Goal: Information Seeking & Learning: Learn about a topic

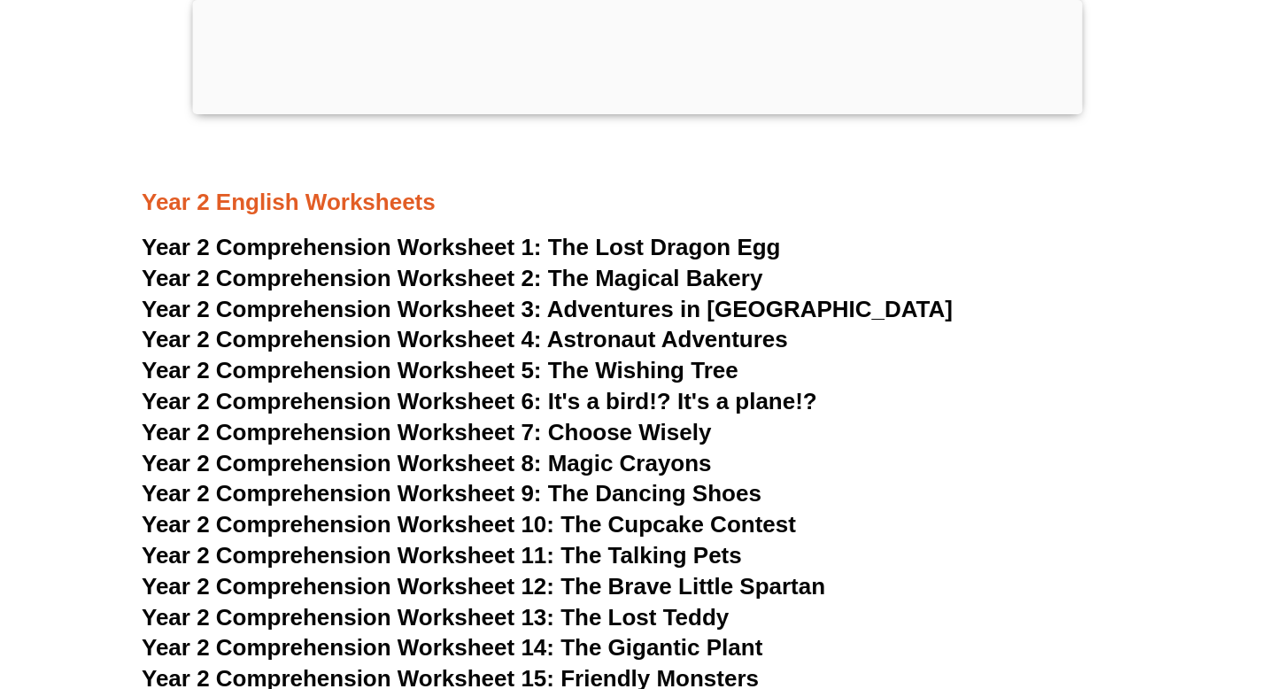
scroll to position [4137, 0]
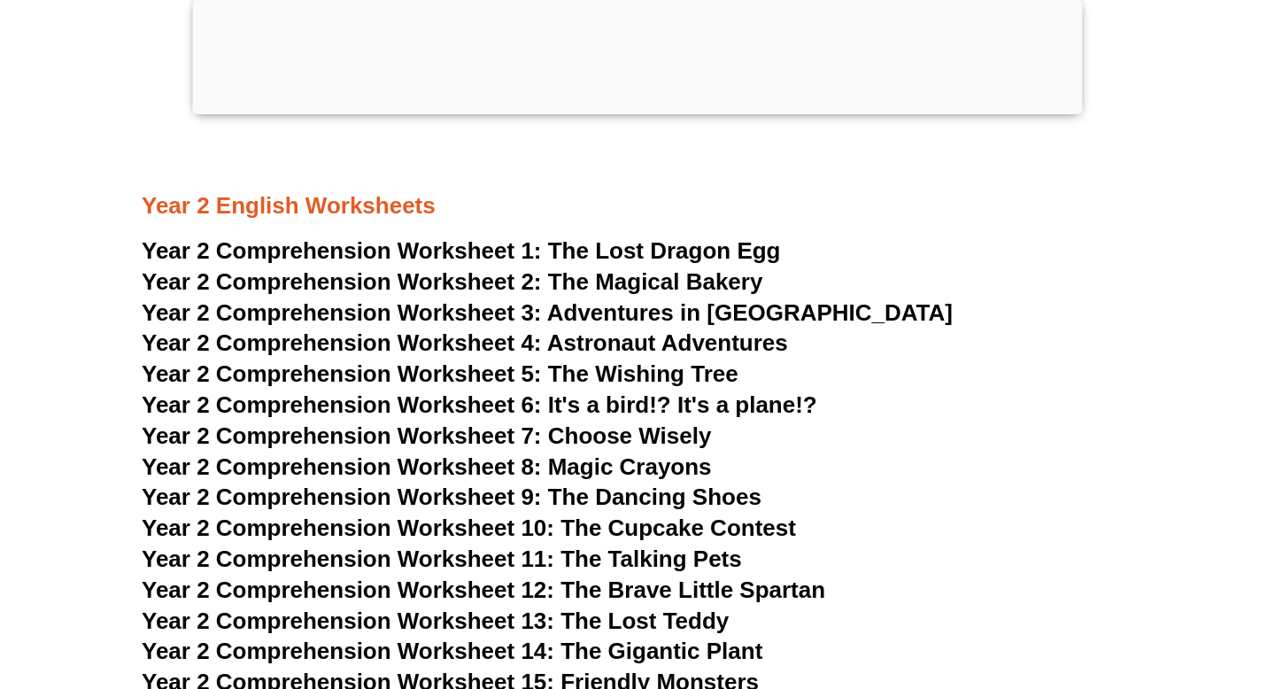
click at [583, 257] on span "The Lost Dragon Egg" at bounding box center [664, 250] width 233 height 27
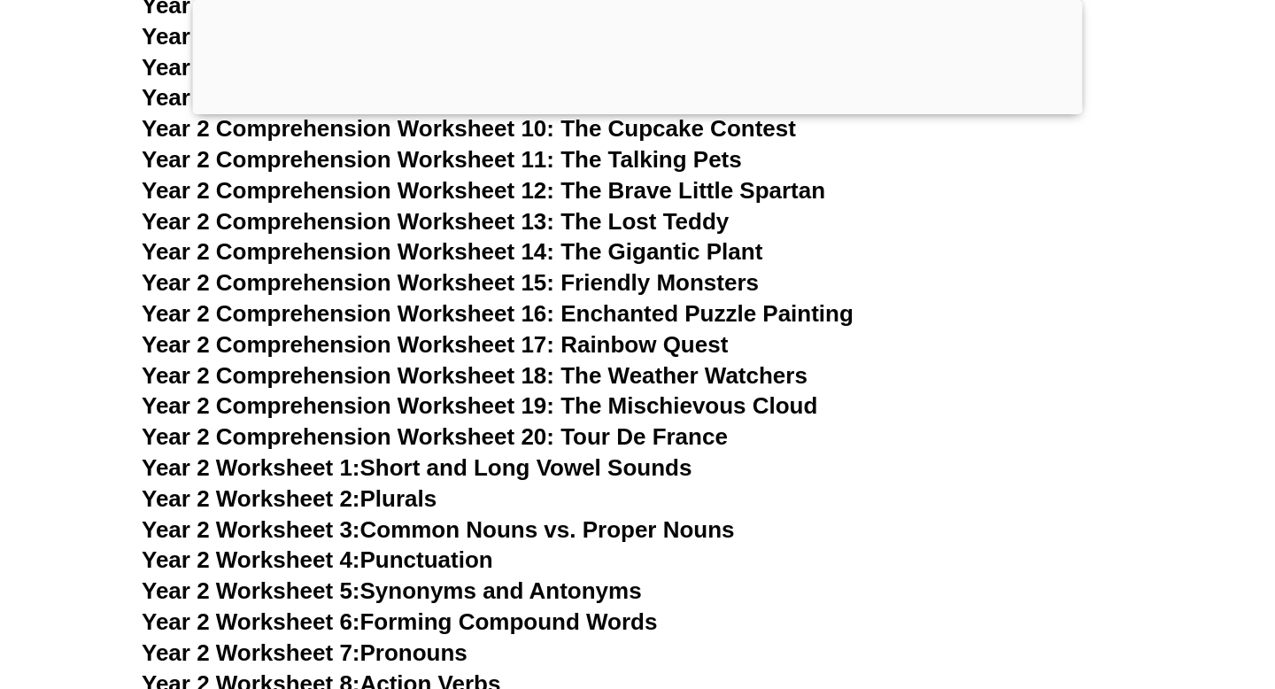
scroll to position [4537, 0]
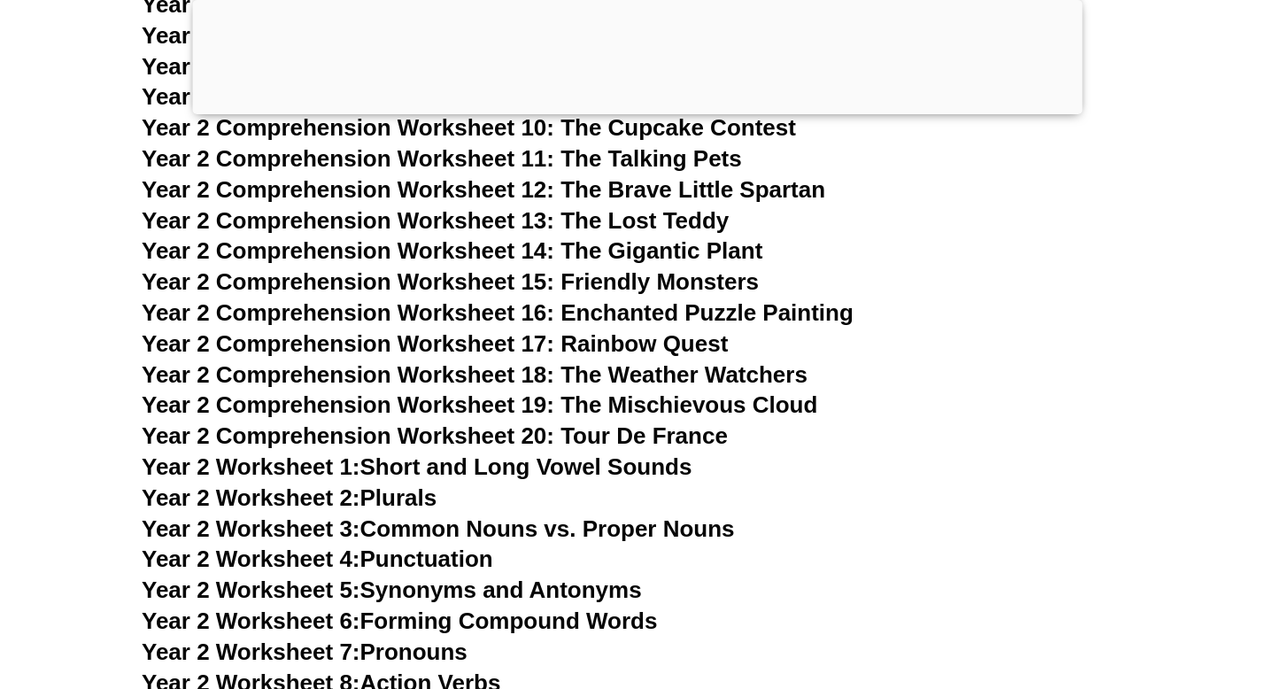
click at [506, 473] on link "Year 2 Worksheet 1: Short and Long Vowel Sounds" at bounding box center [417, 466] width 550 height 27
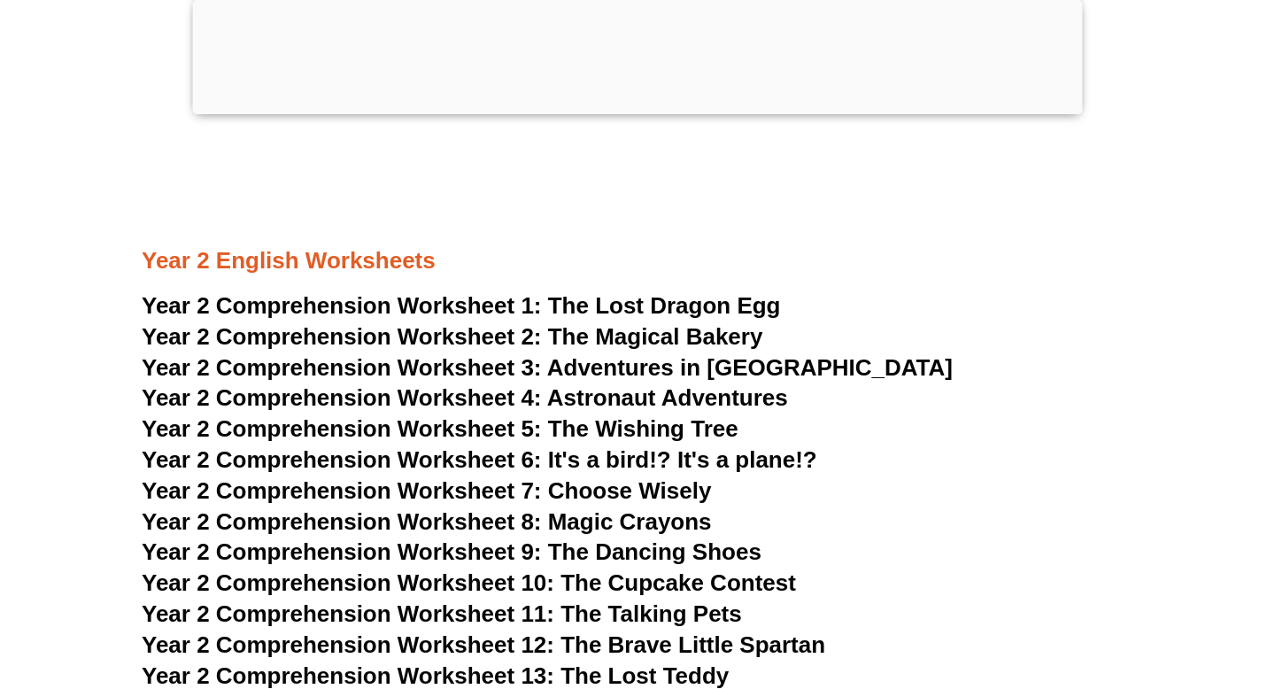
scroll to position [4067, 0]
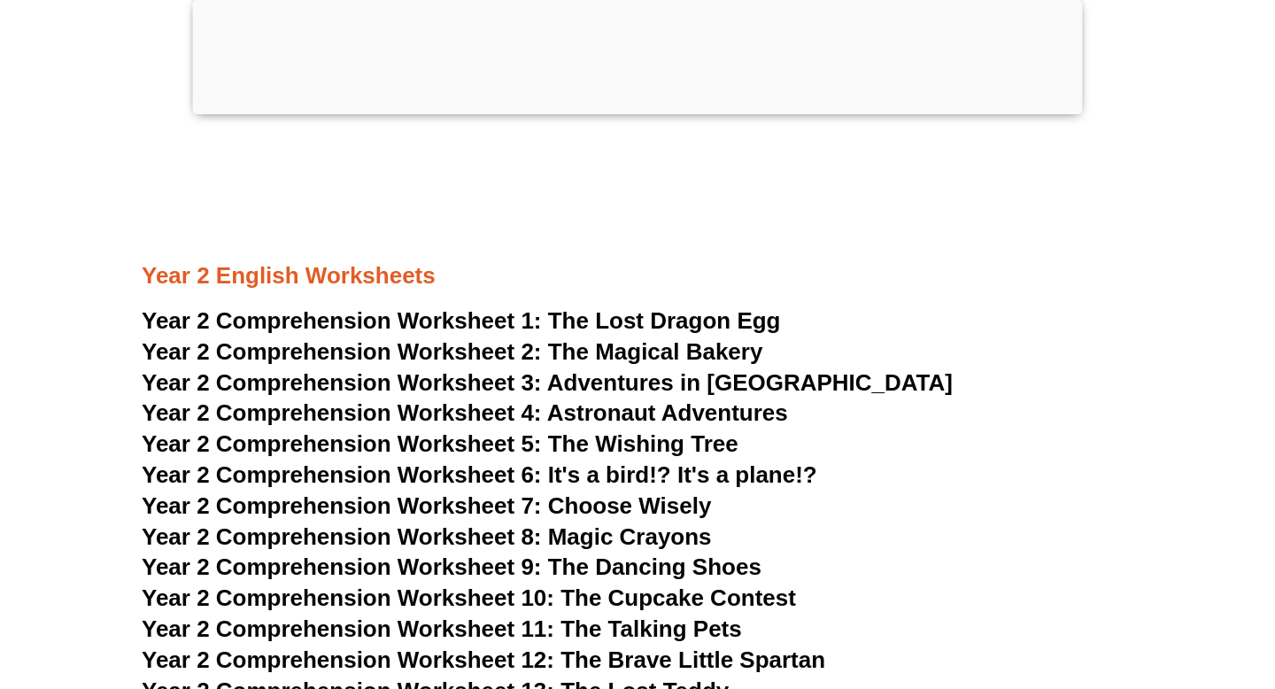
click at [625, 335] on h3 "Year 2 Comprehension Worksheet 1: The Lost Dragon Egg" at bounding box center [638, 321] width 992 height 30
click at [612, 319] on span "The Lost Dragon Egg" at bounding box center [664, 320] width 233 height 27
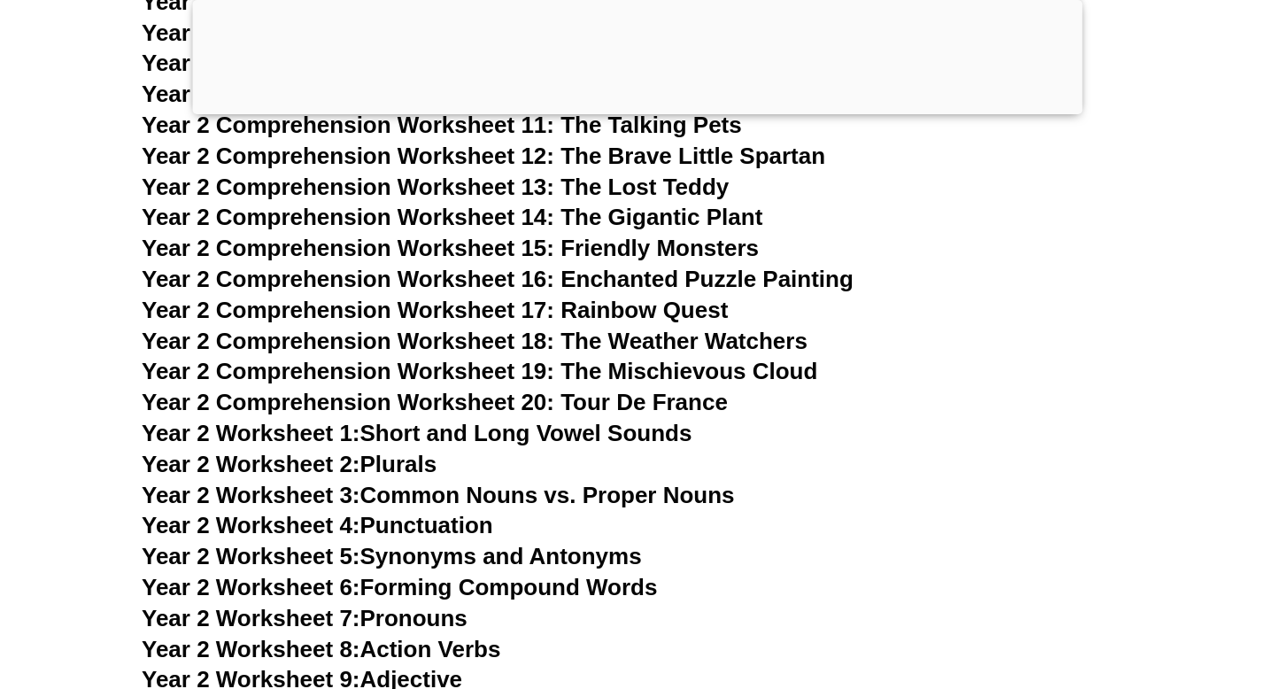
scroll to position [4588, 0]
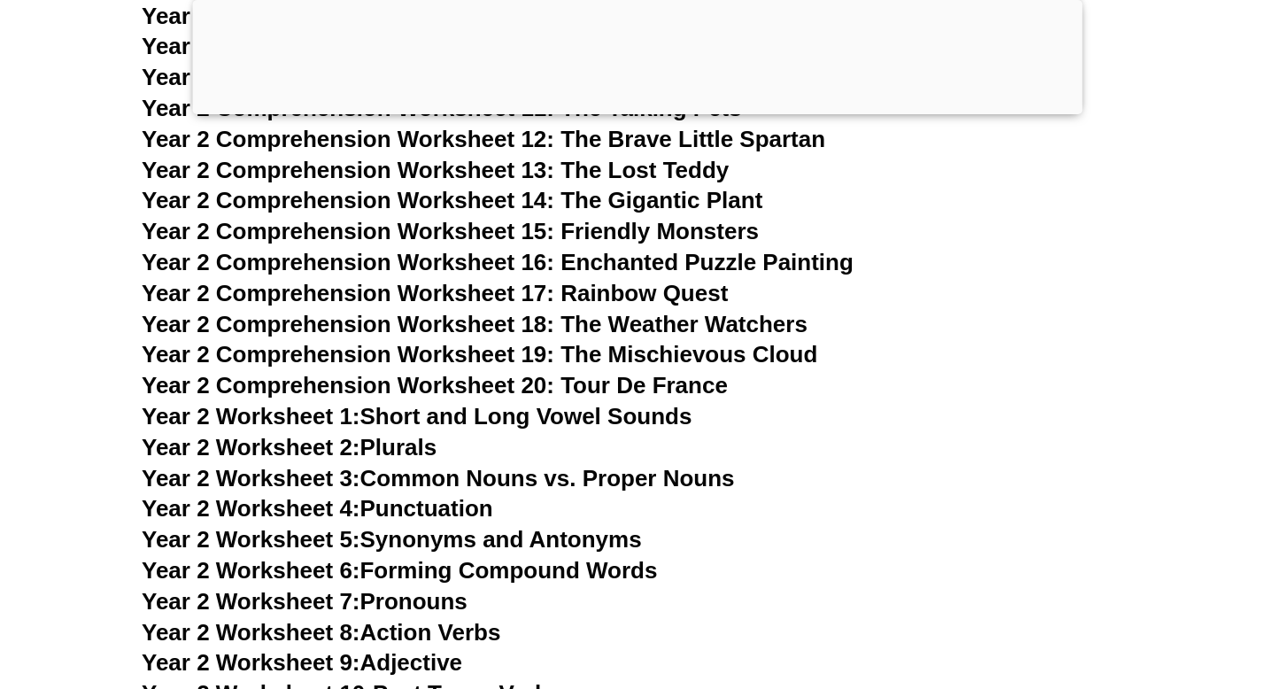
click at [403, 440] on link "Year 2 Worksheet 2: Plurals" at bounding box center [289, 447] width 295 height 27
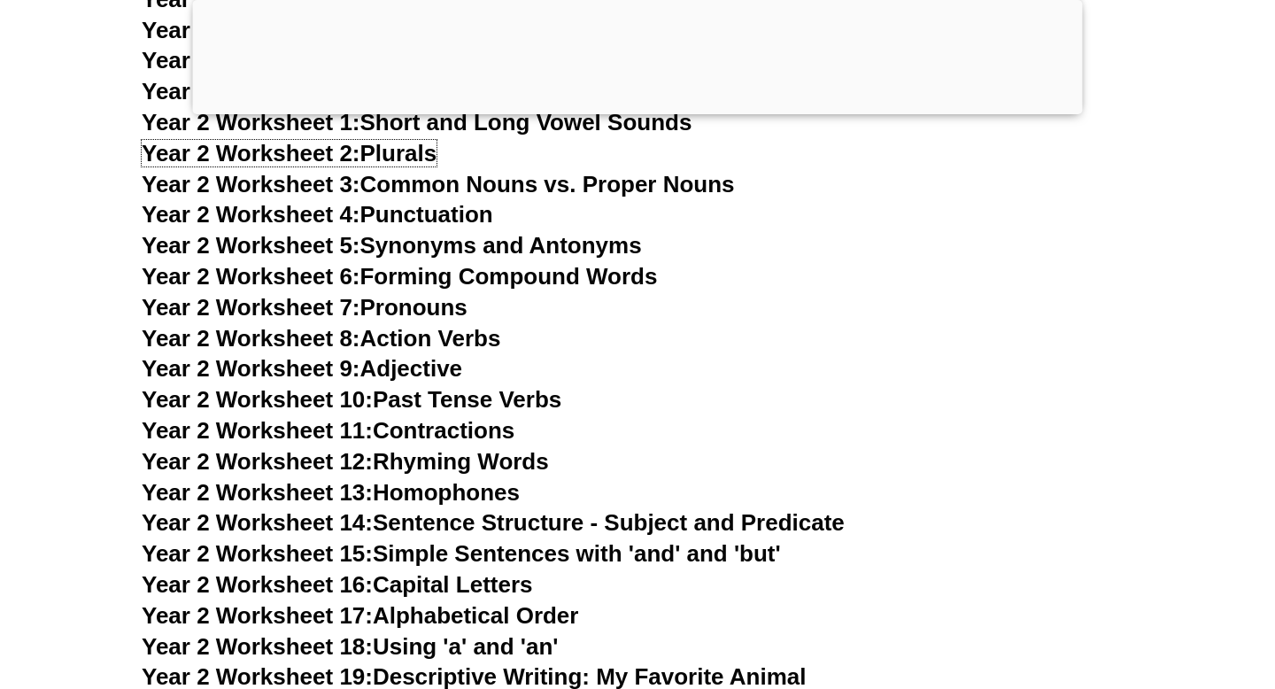
scroll to position [4902, 0]
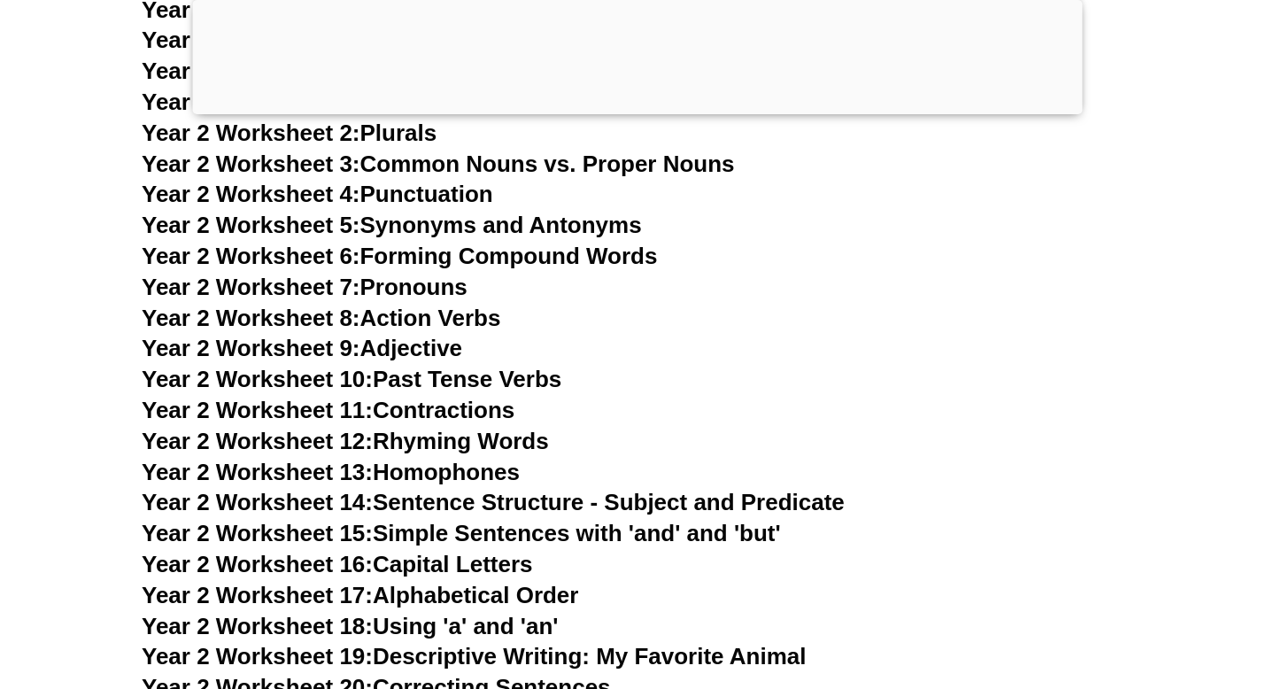
click at [430, 468] on link "Year 2 Worksheet 13: Homophones" at bounding box center [331, 472] width 378 height 27
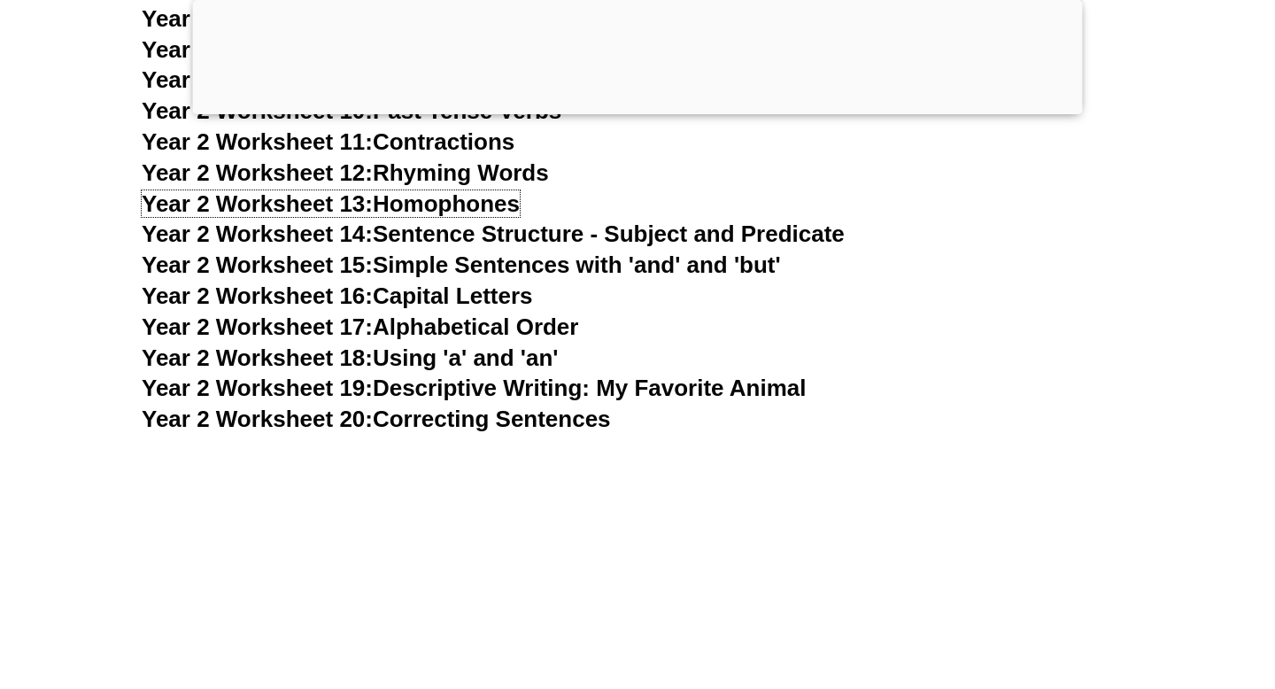
scroll to position [5173, 0]
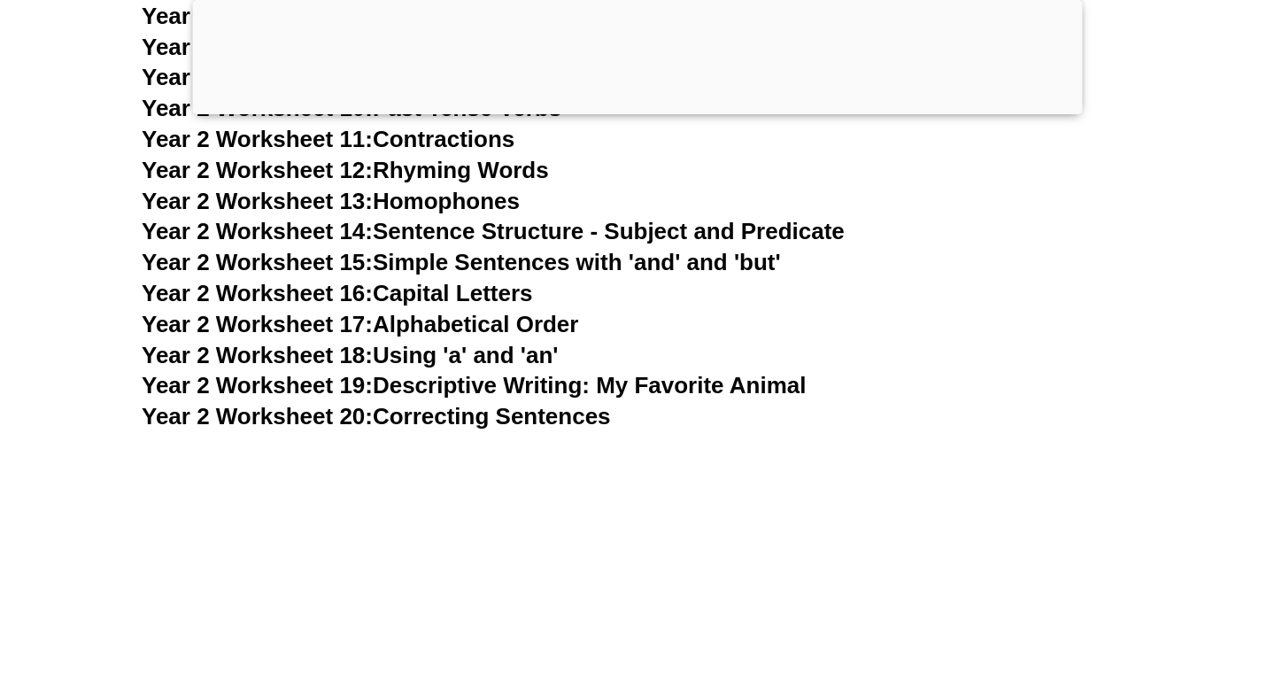
click at [552, 381] on link "Year 2 Worksheet 19: Descriptive Writing: My Favorite Animal" at bounding box center [474, 385] width 664 height 27
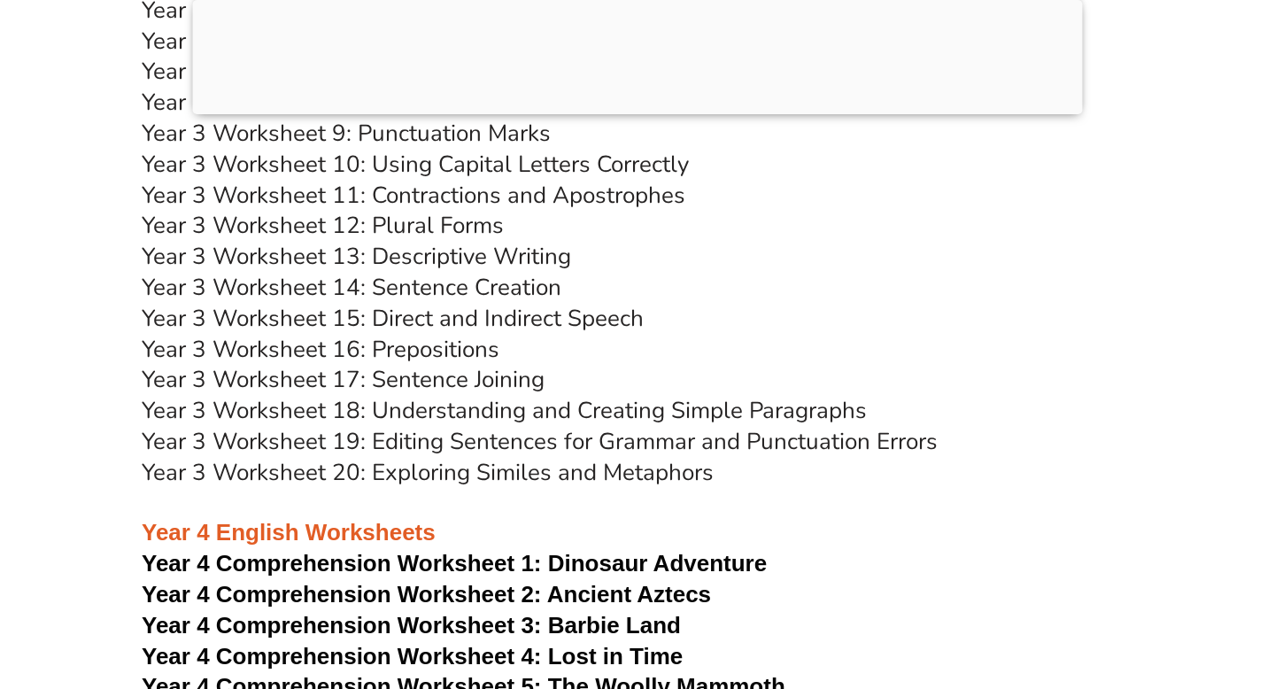
scroll to position [6761, 0]
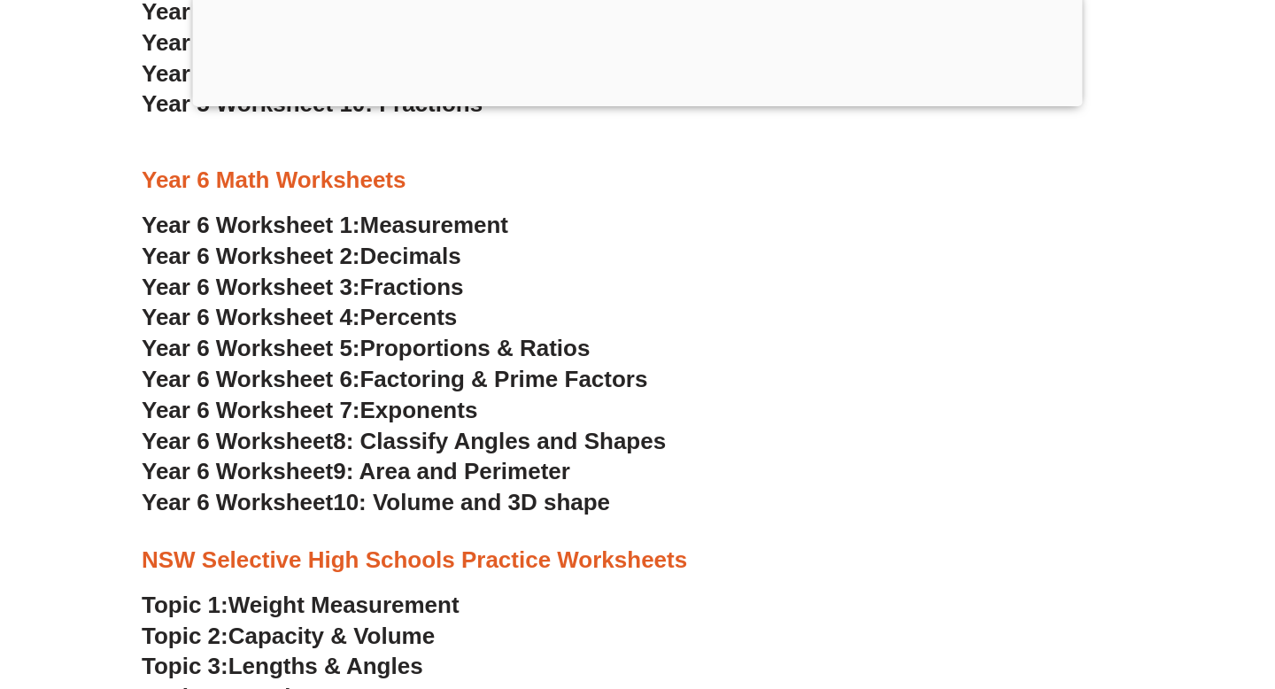
scroll to position [3540, 0]
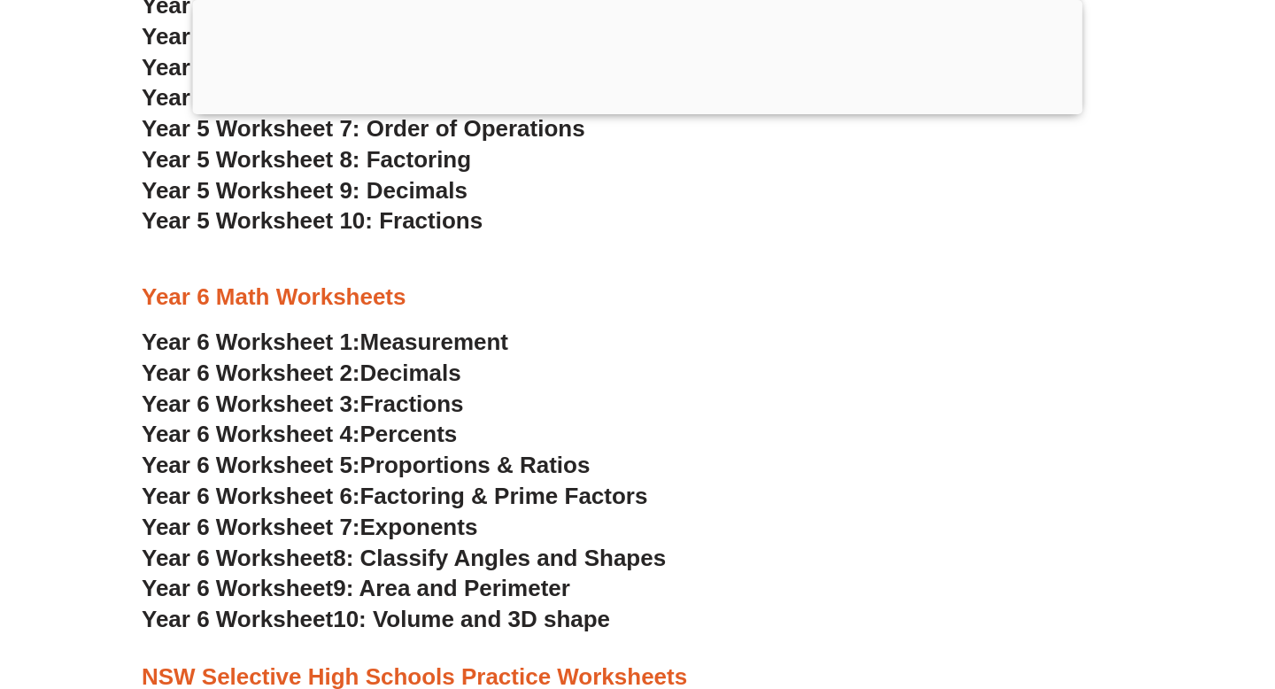
click at [481, 345] on span "Measurement" at bounding box center [434, 342] width 149 height 27
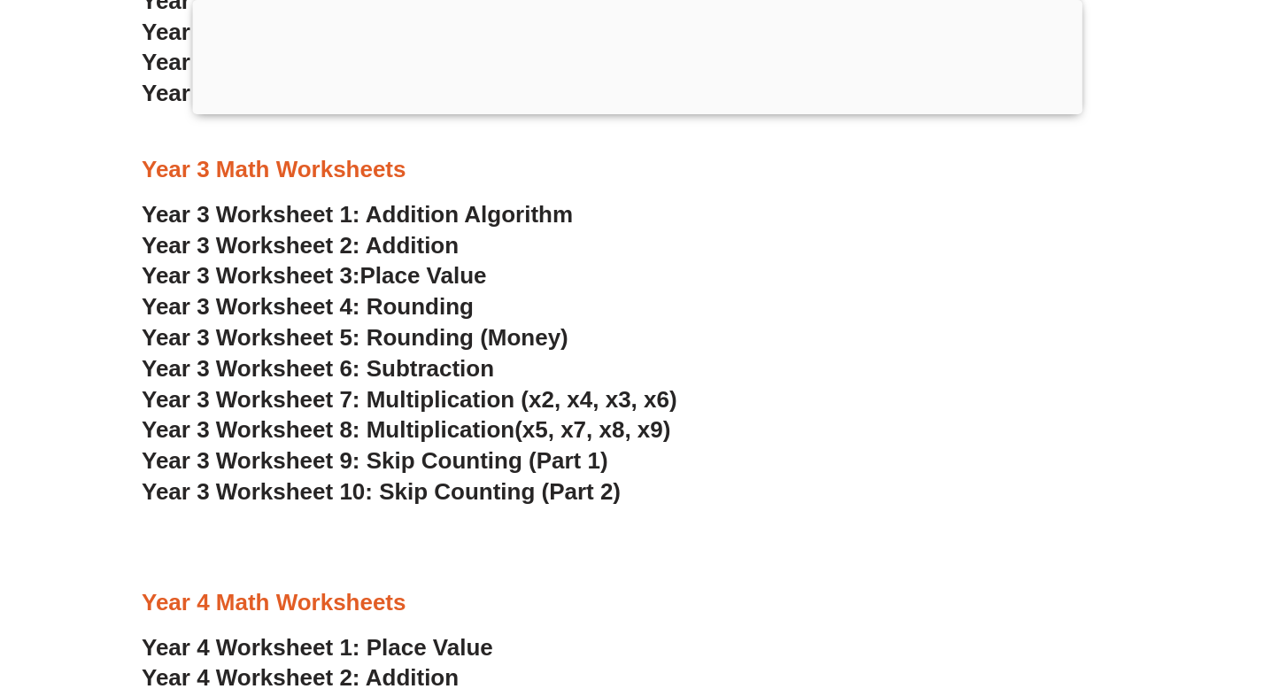
scroll to position [2490, 0]
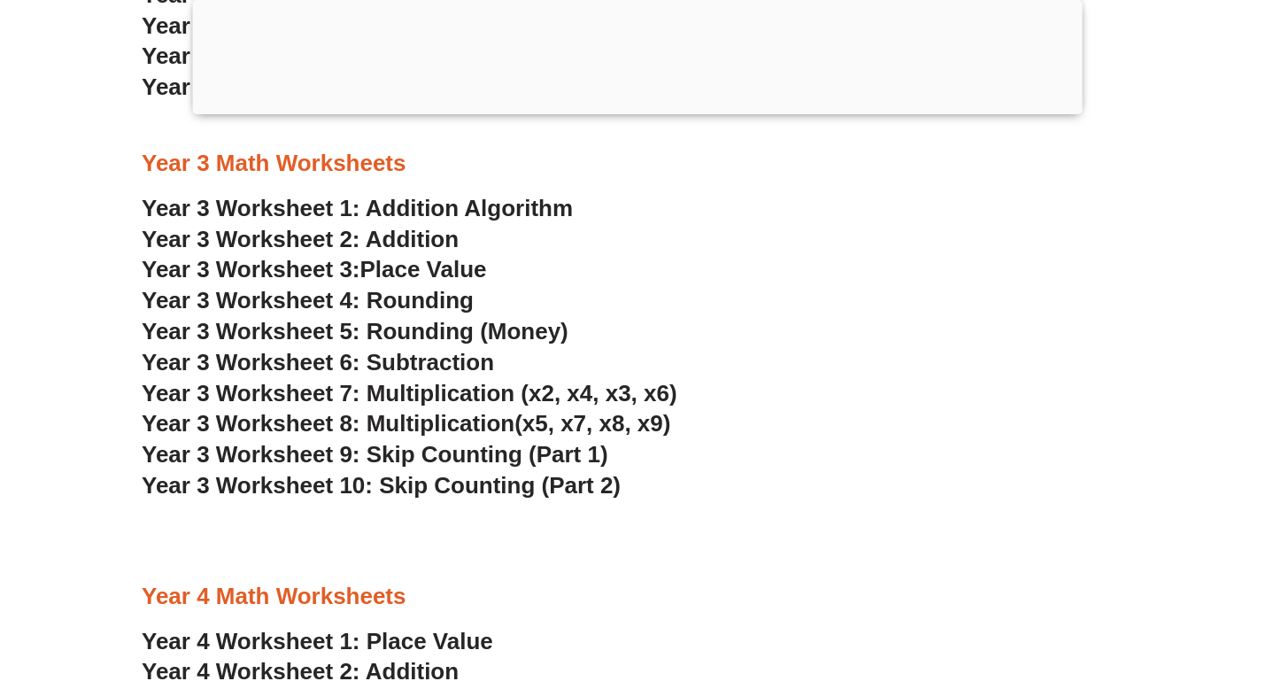
click at [442, 205] on link "Year 3 Worksheet 1: Addition Algorithm" at bounding box center [357, 208] width 431 height 27
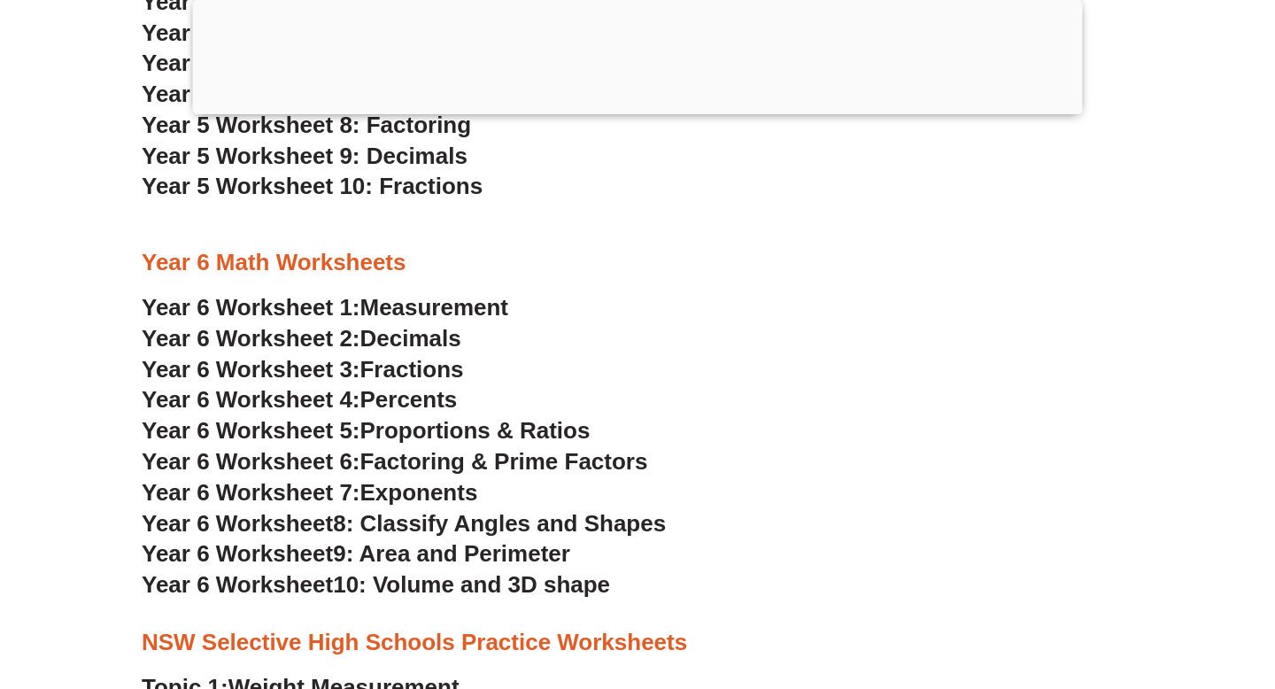
scroll to position [3589, 0]
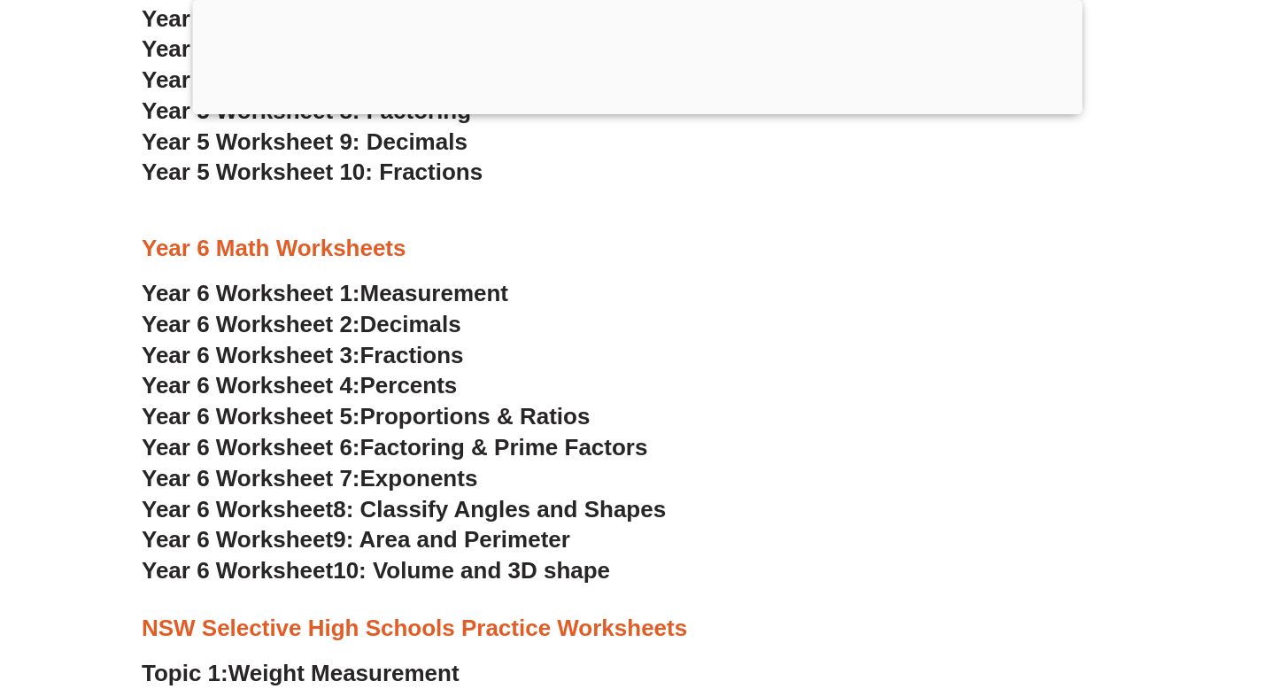
click at [492, 283] on span "Measurement" at bounding box center [434, 293] width 149 height 27
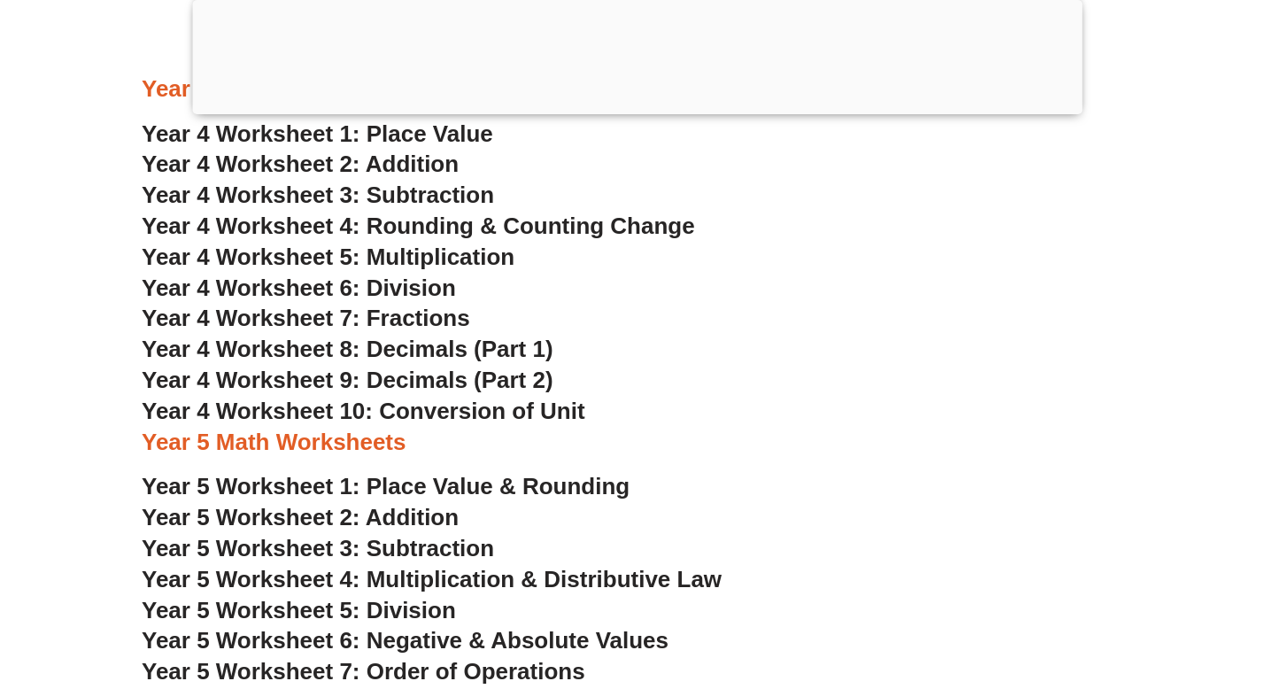
scroll to position [2977, 0]
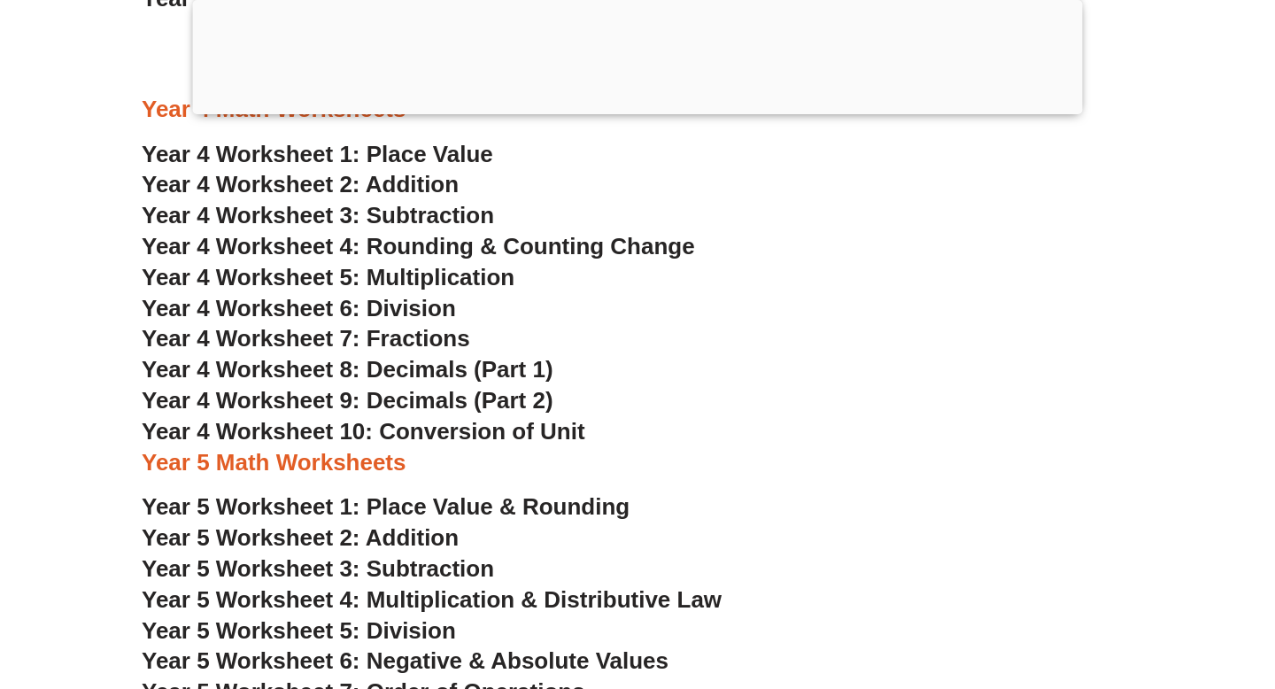
click at [36, 471] on section "Year 4 Math Worksheets Year 4 Worksheet 1: Place Value Year 4 Worksheet 2: Addi…" at bounding box center [637, 646] width 1275 height 1121
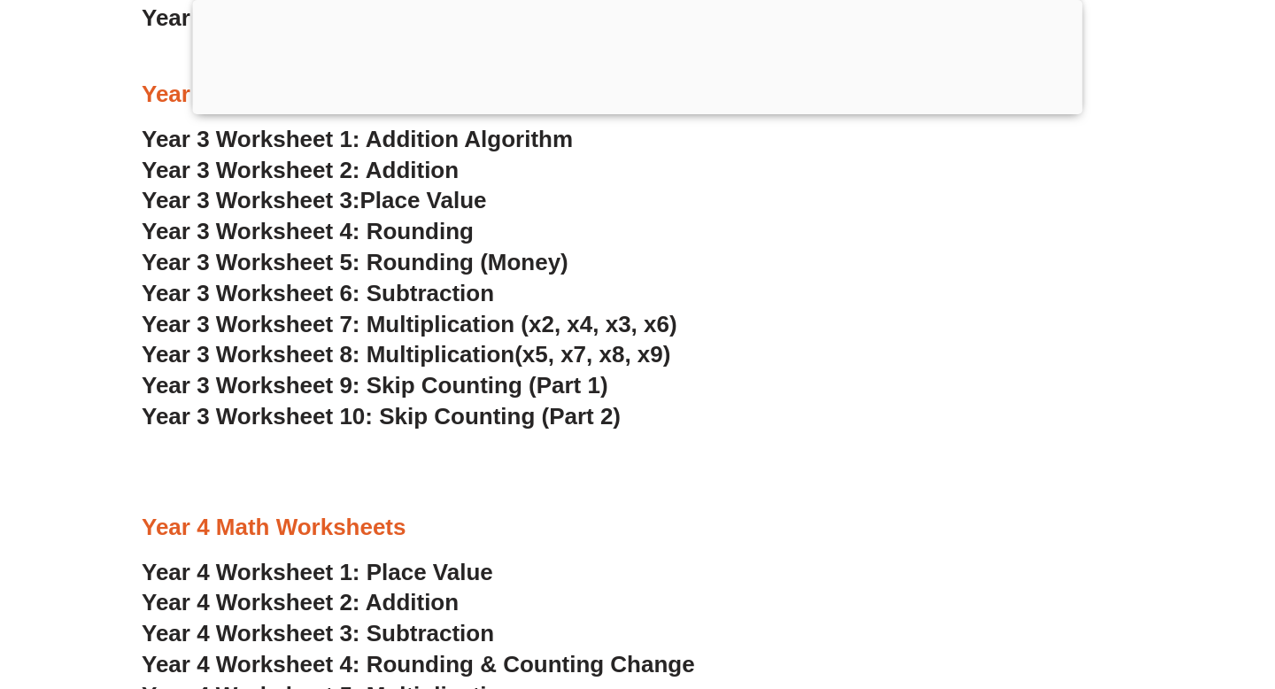
scroll to position [2556, 0]
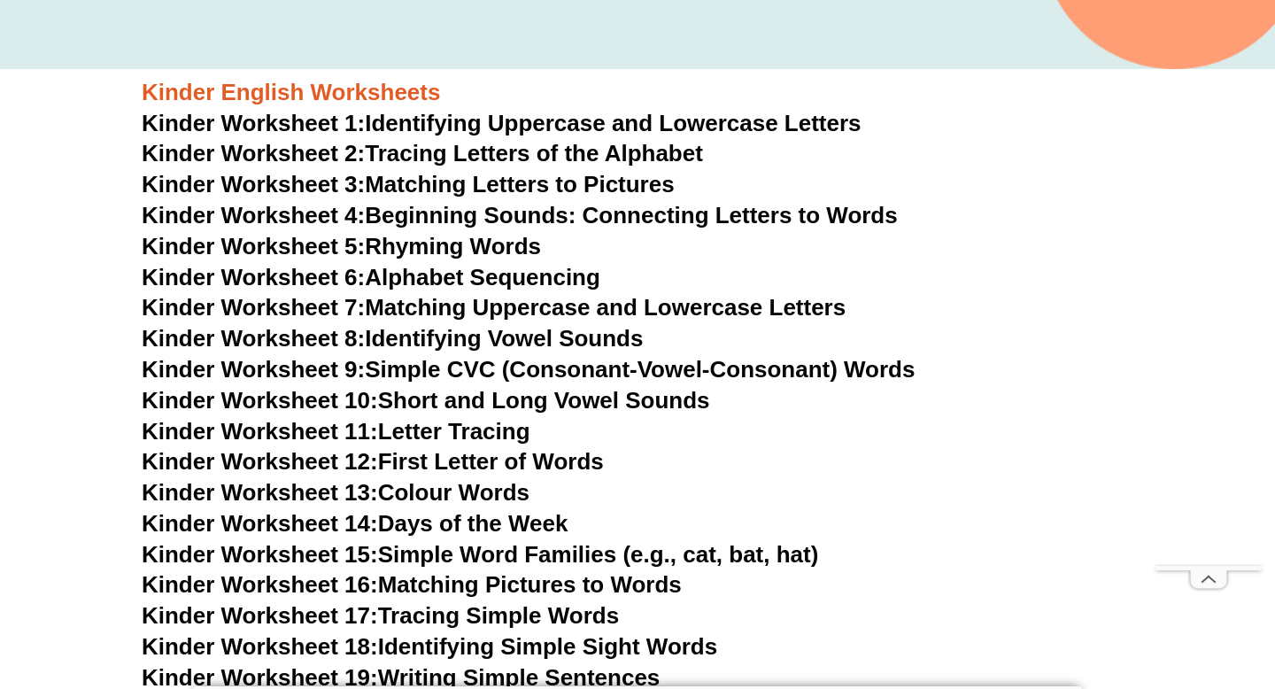
scroll to position [671, 0]
